Goal: Task Accomplishment & Management: Manage account settings

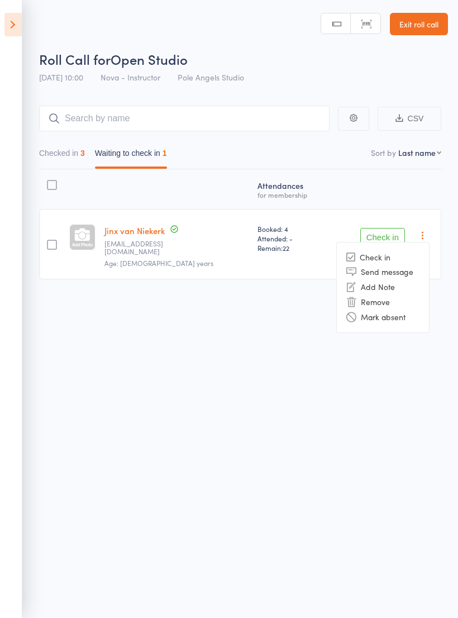
click at [398, 310] on li "Mark absent" at bounding box center [383, 317] width 92 height 15
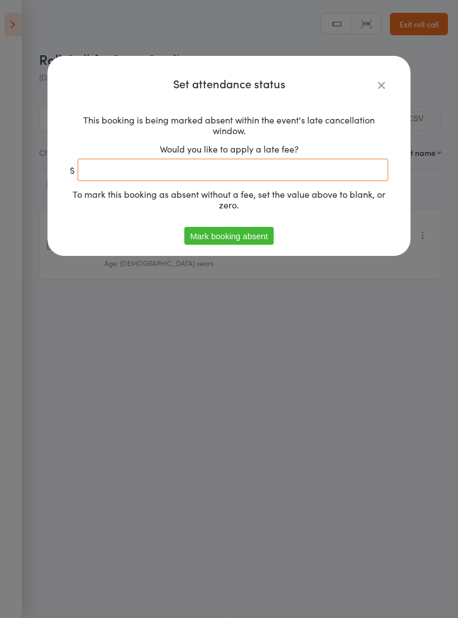
click at [211, 164] on input "number" at bounding box center [233, 170] width 311 height 22
click at [383, 84] on icon at bounding box center [382, 85] width 12 height 12
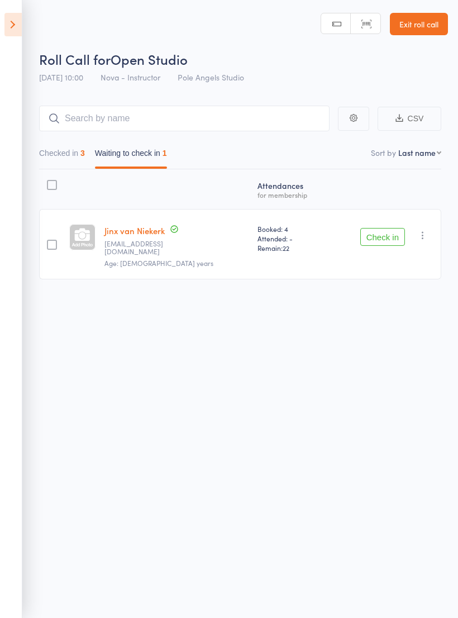
click at [428, 231] on icon "button" at bounding box center [423, 235] width 11 height 11
click at [391, 311] on li "Mark absent" at bounding box center [383, 317] width 92 height 15
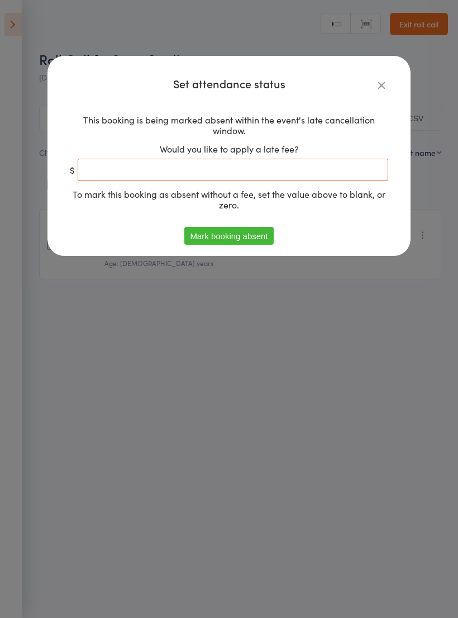
click at [240, 174] on input "number" at bounding box center [233, 170] width 311 height 22
type input "15"
click at [254, 236] on button "Mark booking absent" at bounding box center [228, 236] width 89 height 18
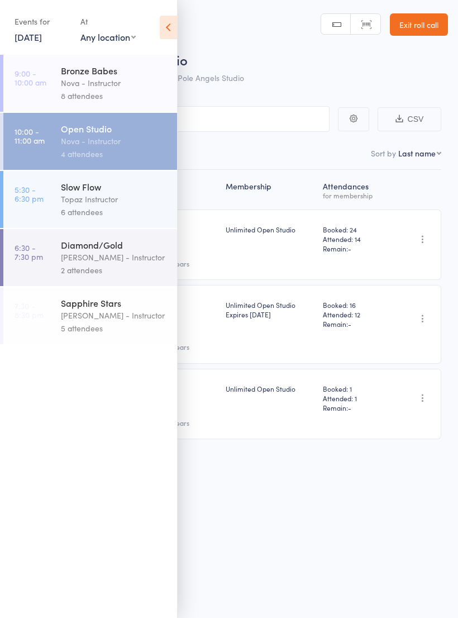
click at [165, 31] on icon at bounding box center [168, 27] width 17 height 23
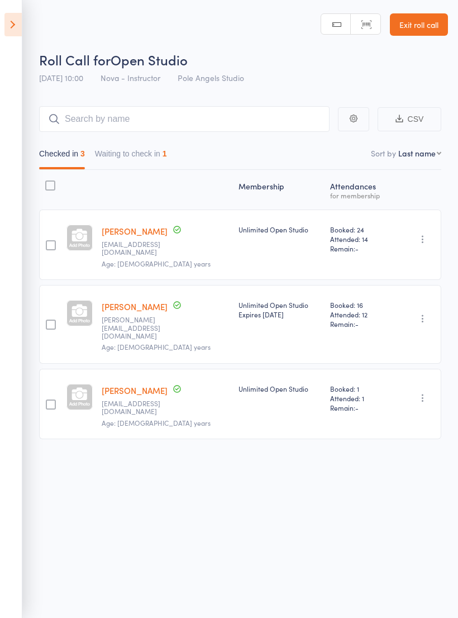
click at [146, 157] on button "Waiting to check in 1" at bounding box center [131, 157] width 72 height 26
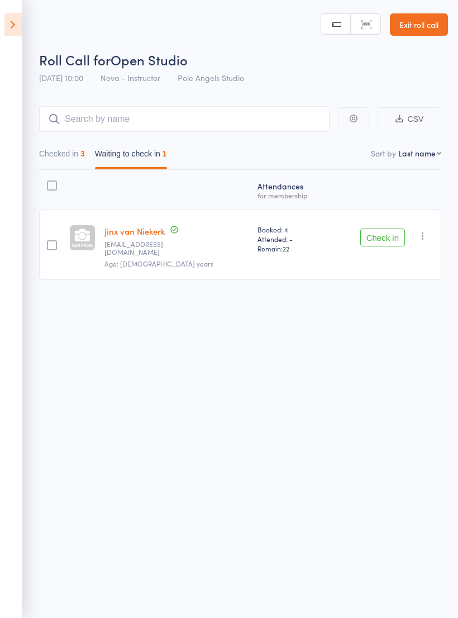
click at [420, 239] on icon "button" at bounding box center [423, 235] width 11 height 11
click at [408, 317] on li "Mark absent" at bounding box center [383, 317] width 92 height 15
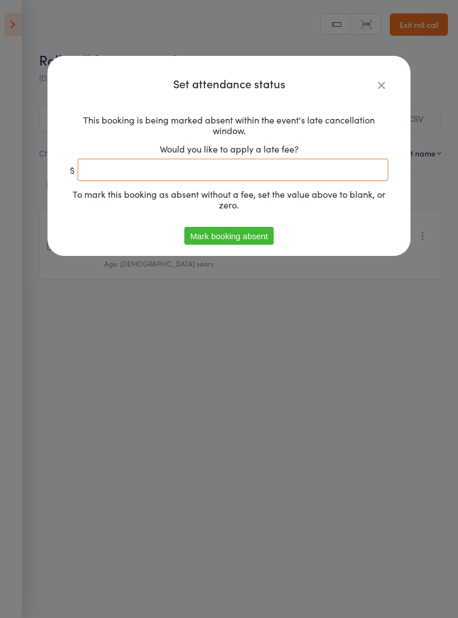
click at [307, 165] on input "number" at bounding box center [233, 170] width 311 height 22
type input "15"
click at [258, 235] on button "Mark booking absent" at bounding box center [228, 236] width 89 height 18
